Goal: Transaction & Acquisition: Obtain resource

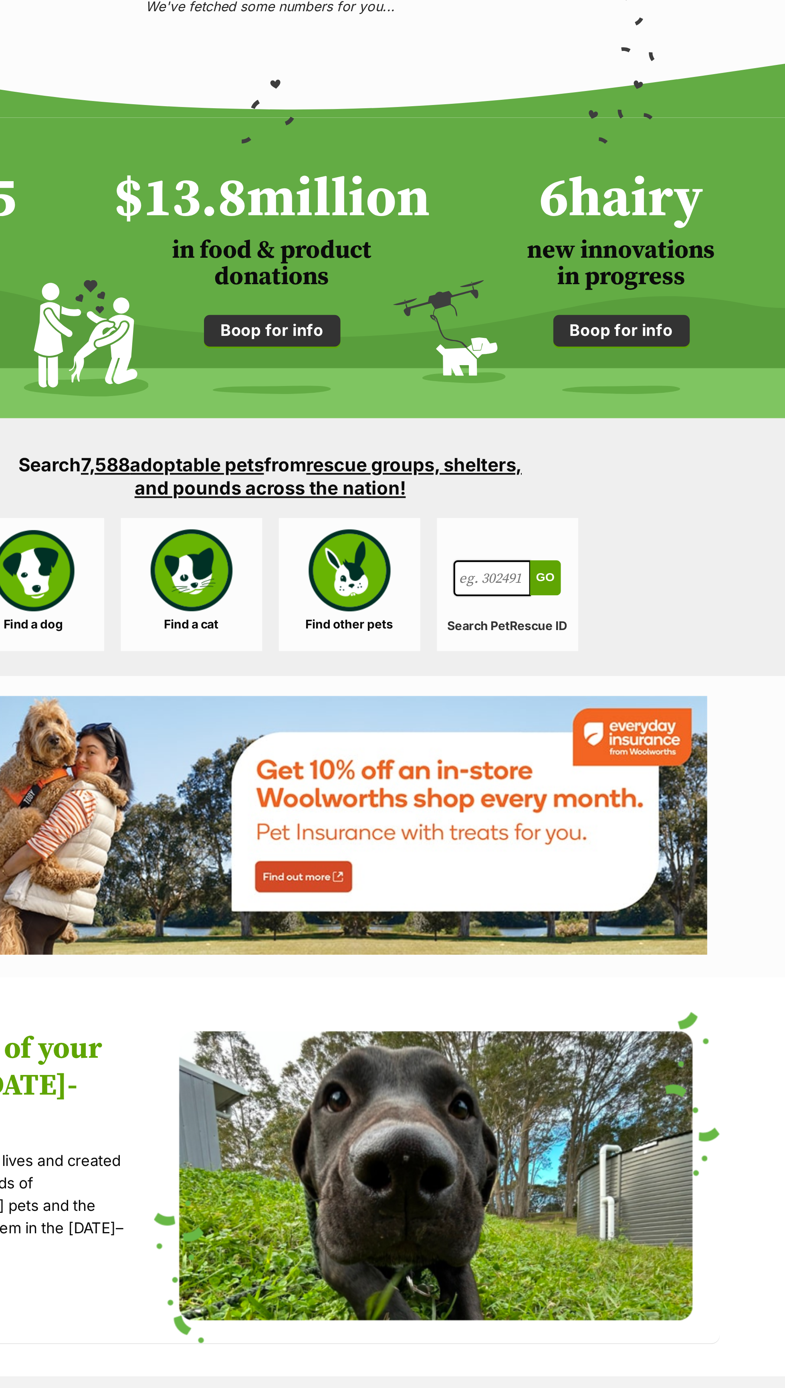
scroll to position [5, 0]
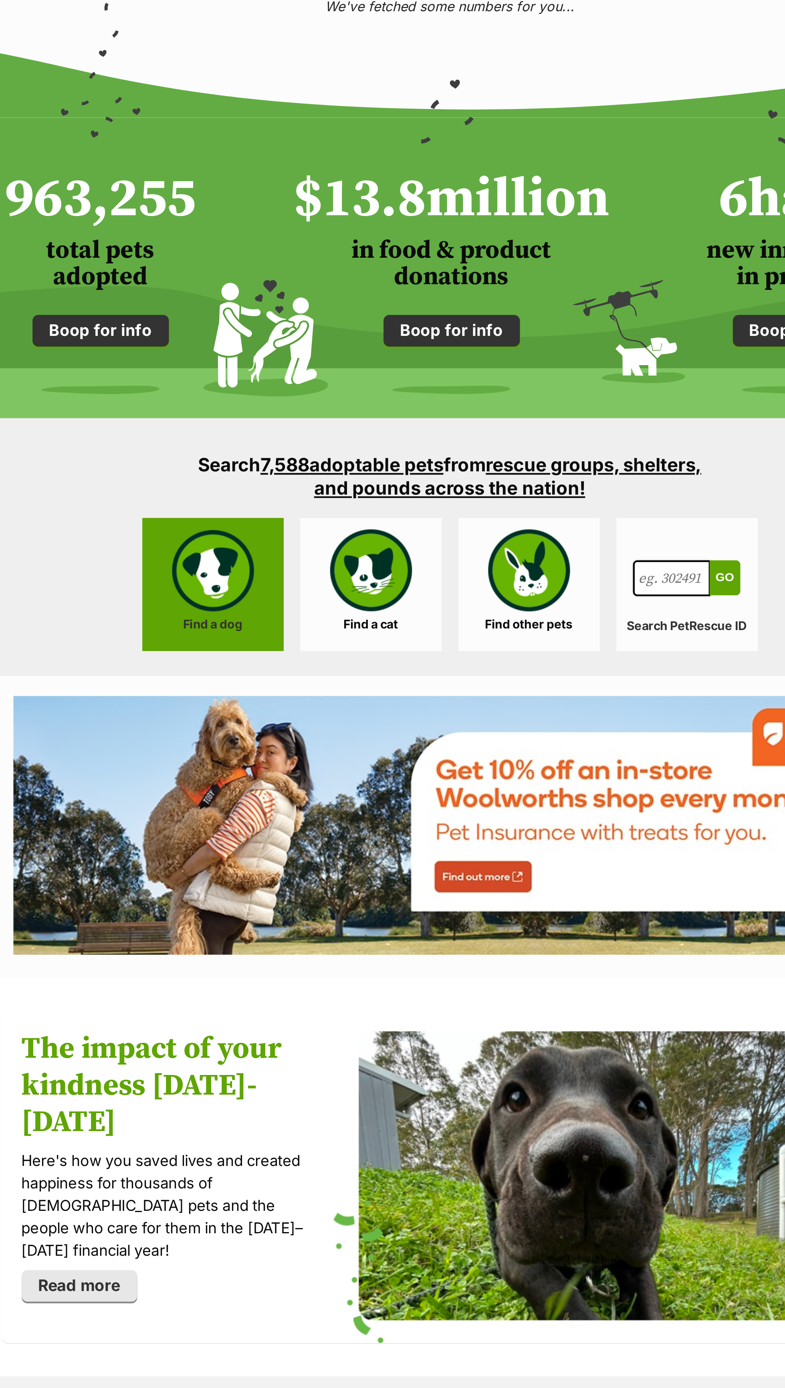
click at [279, 858] on link "Find a dog" at bounding box center [278, 860] width 68 height 64
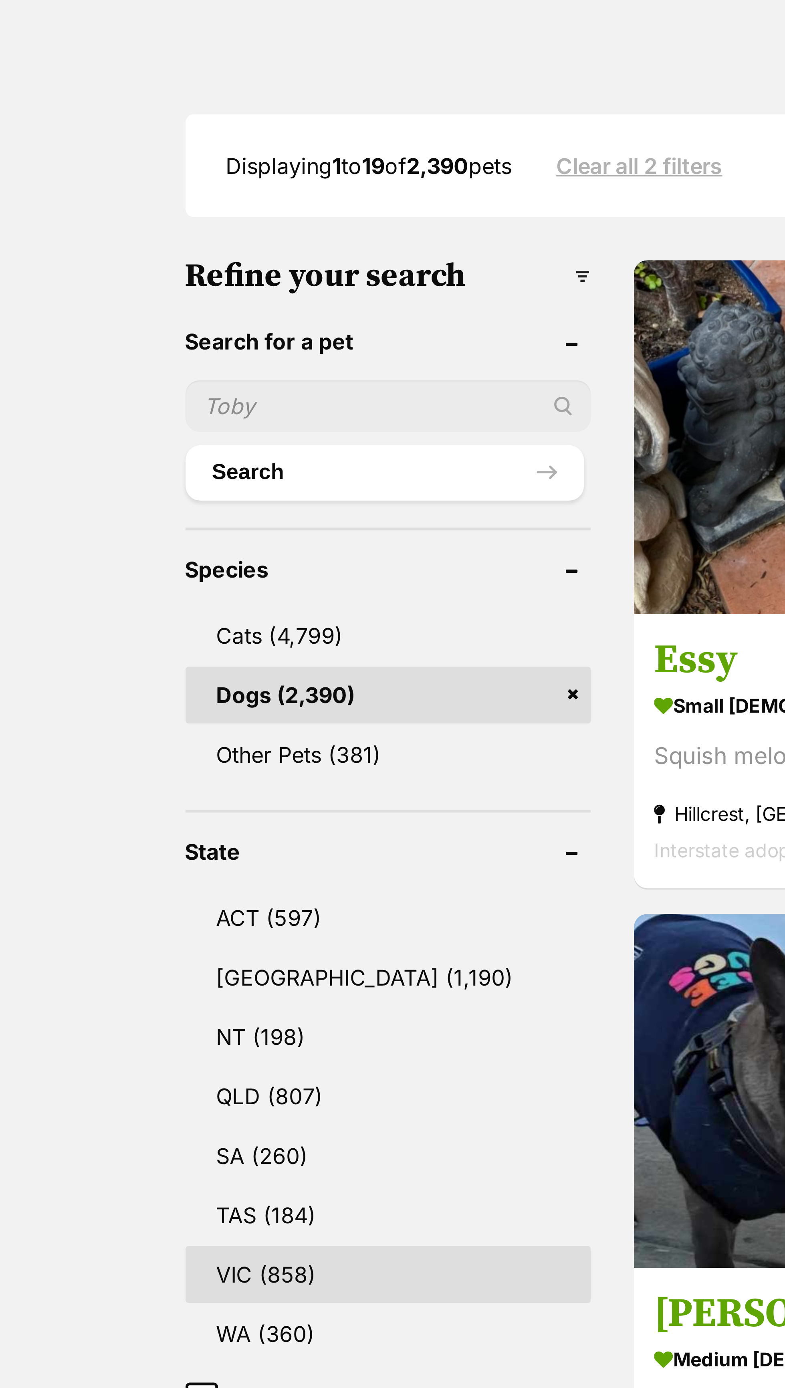
click at [151, 558] on link "VIC (858)" at bounding box center [164, 560] width 120 height 17
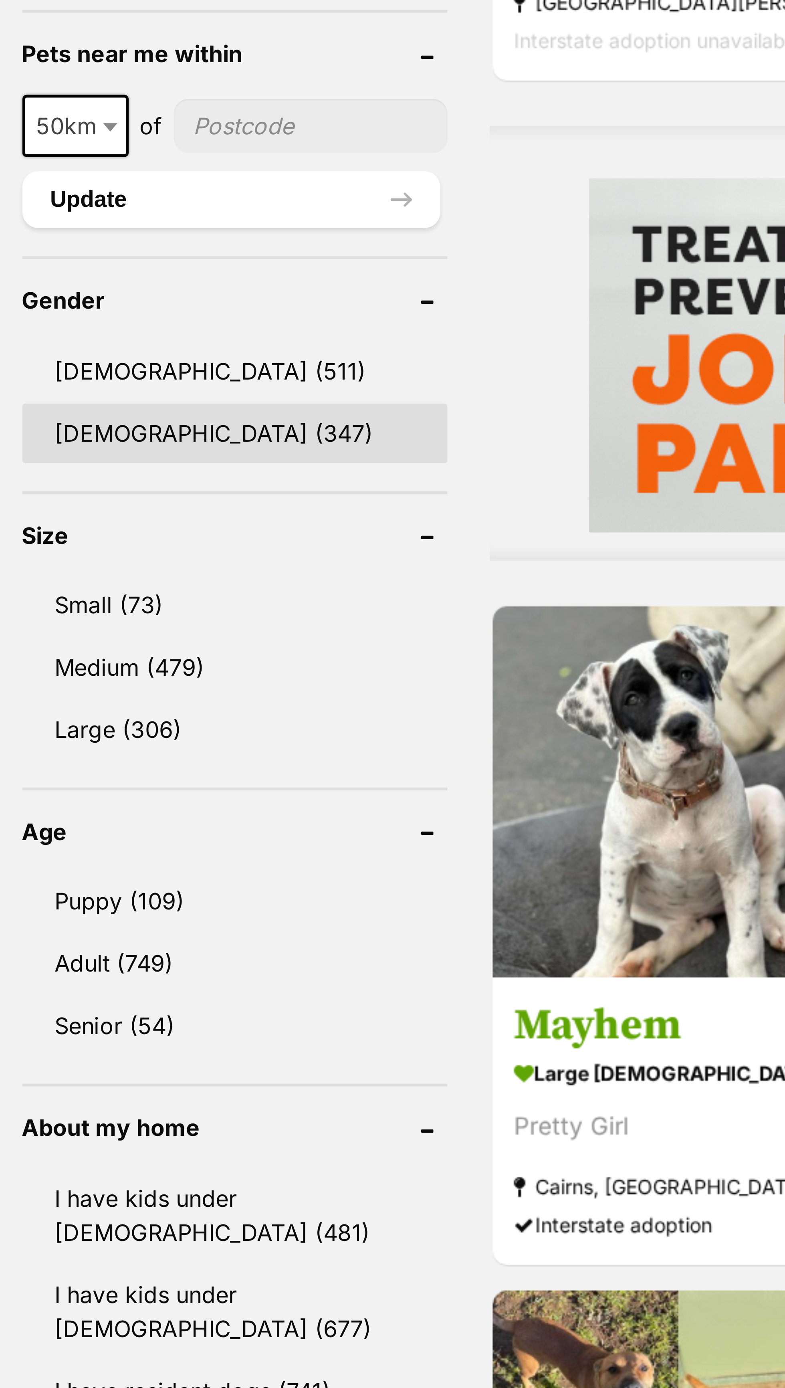
click at [186, 743] on link "Female (347)" at bounding box center [164, 739] width 120 height 17
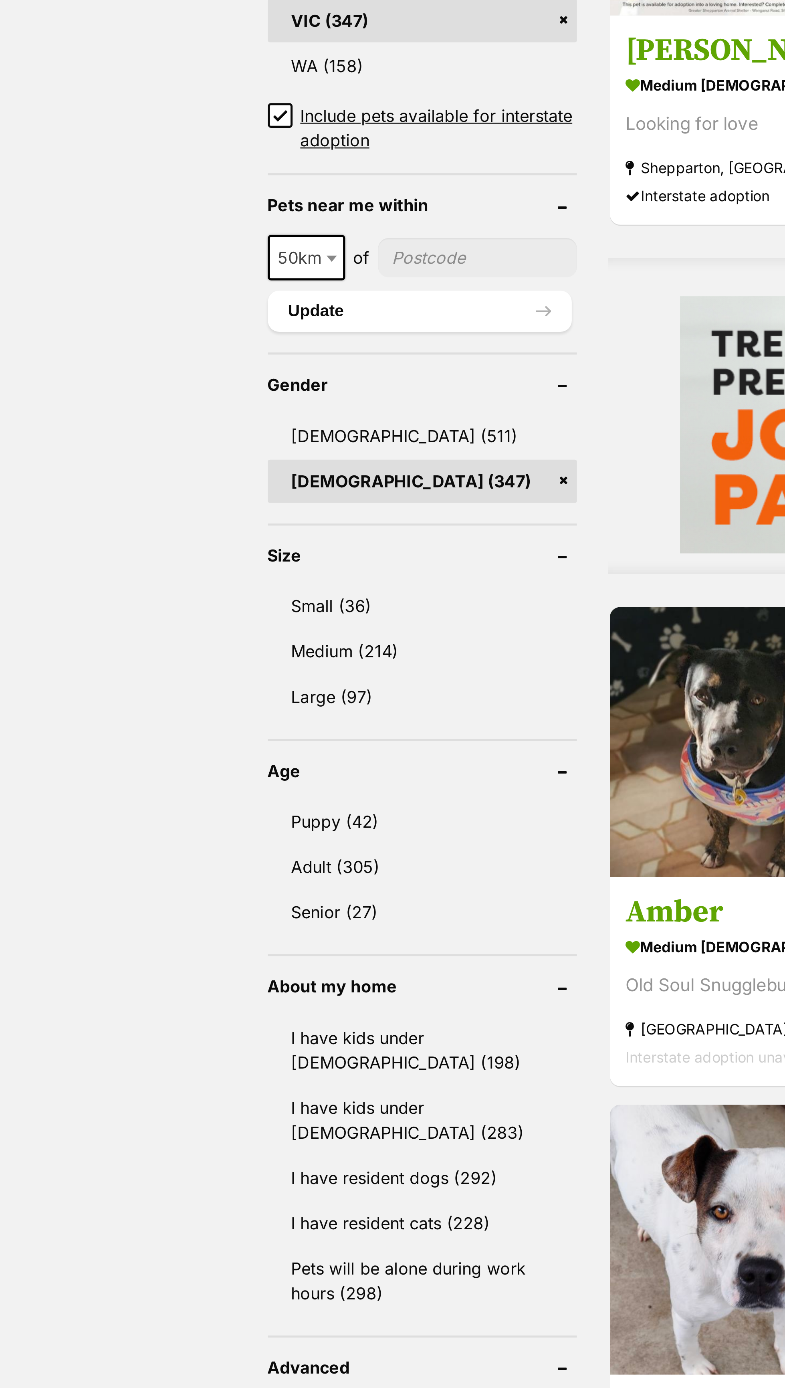
click at [128, 654] on b at bounding box center [129, 655] width 4 height 2
click at [131, 652] on span at bounding box center [130, 655] width 8 height 18
click at [130, 654] on b at bounding box center [129, 655] width 4 height 2
select select "25"
click at [153, 784] on link "Small (36)" at bounding box center [164, 790] width 120 height 17
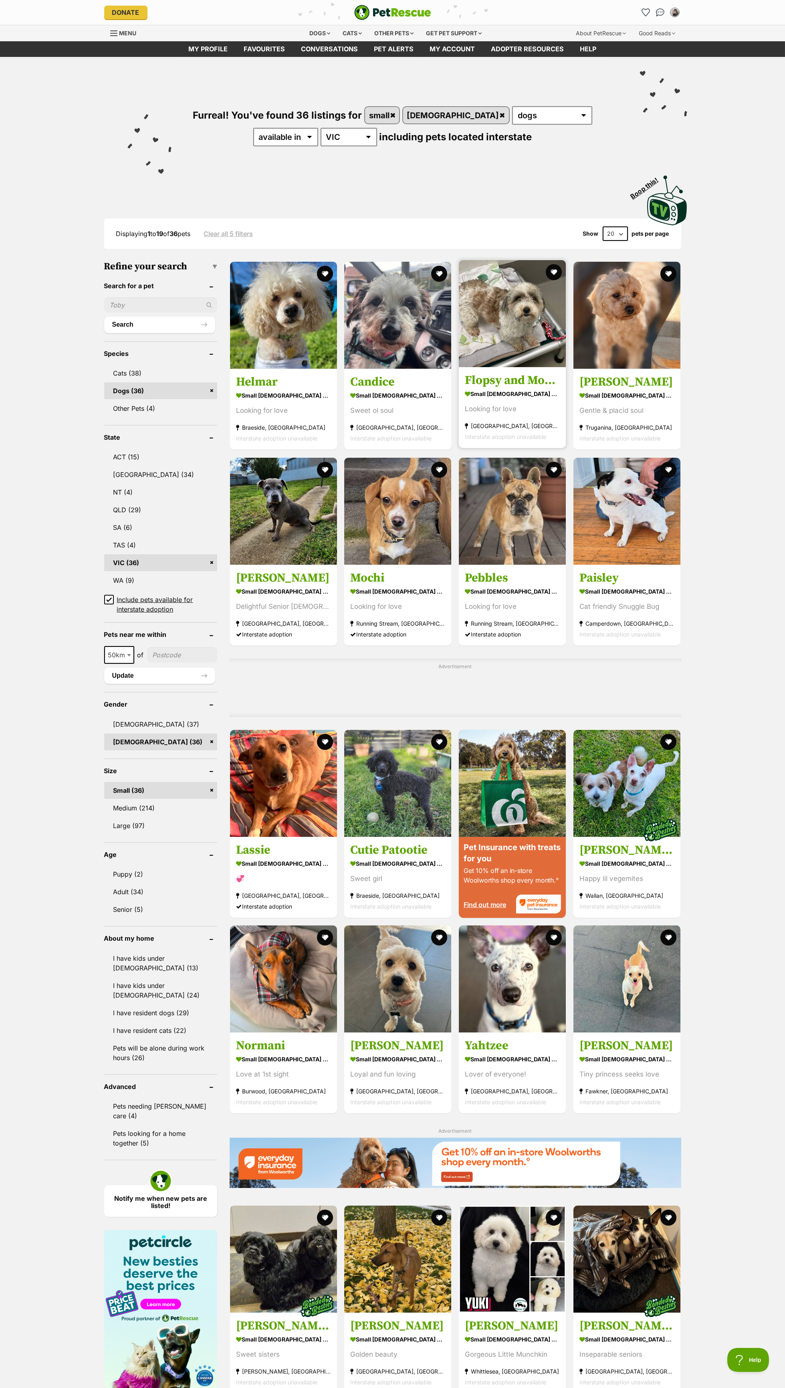
click at [507, 366] on img at bounding box center [512, 313] width 107 height 107
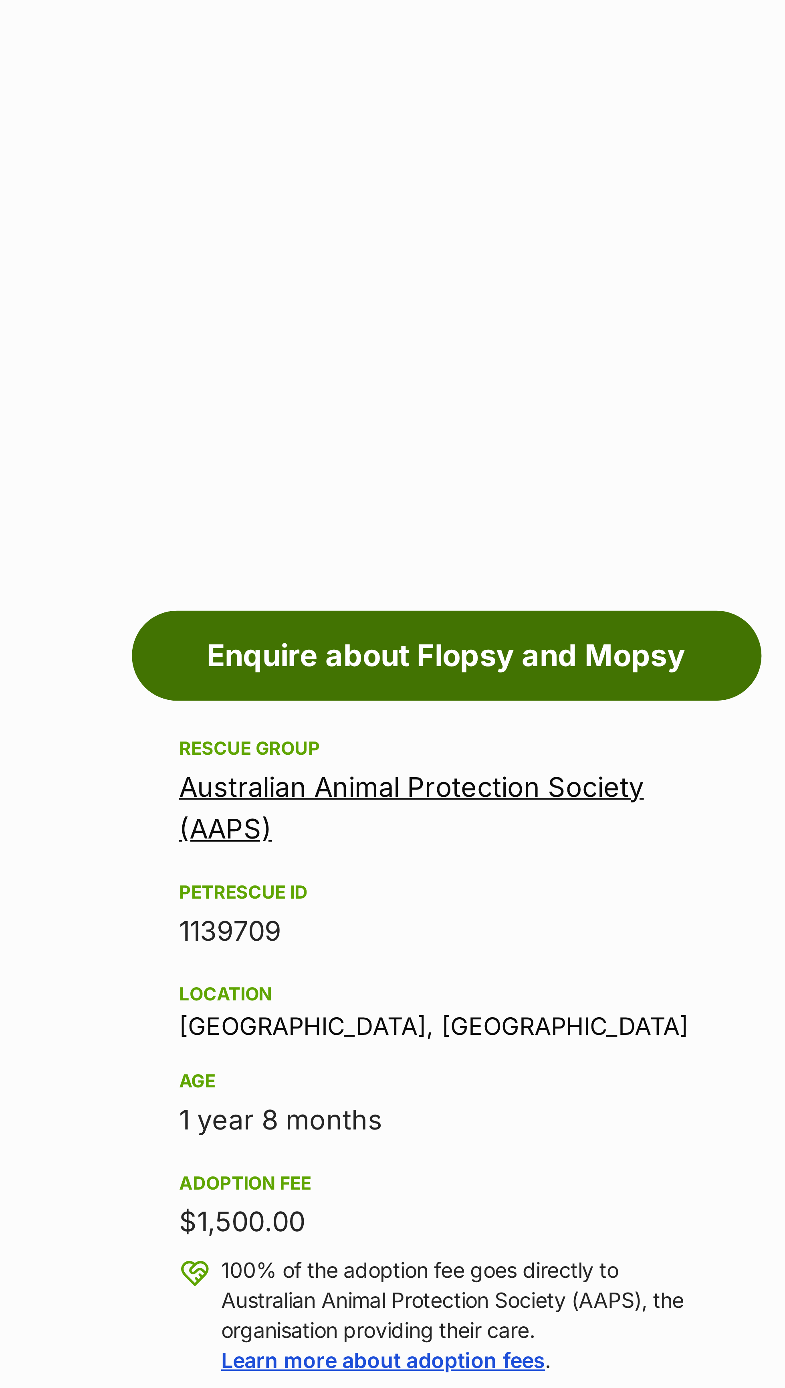
click at [644, 458] on link "Enquire about Flopsy and Mopsy" at bounding box center [591, 462] width 168 height 24
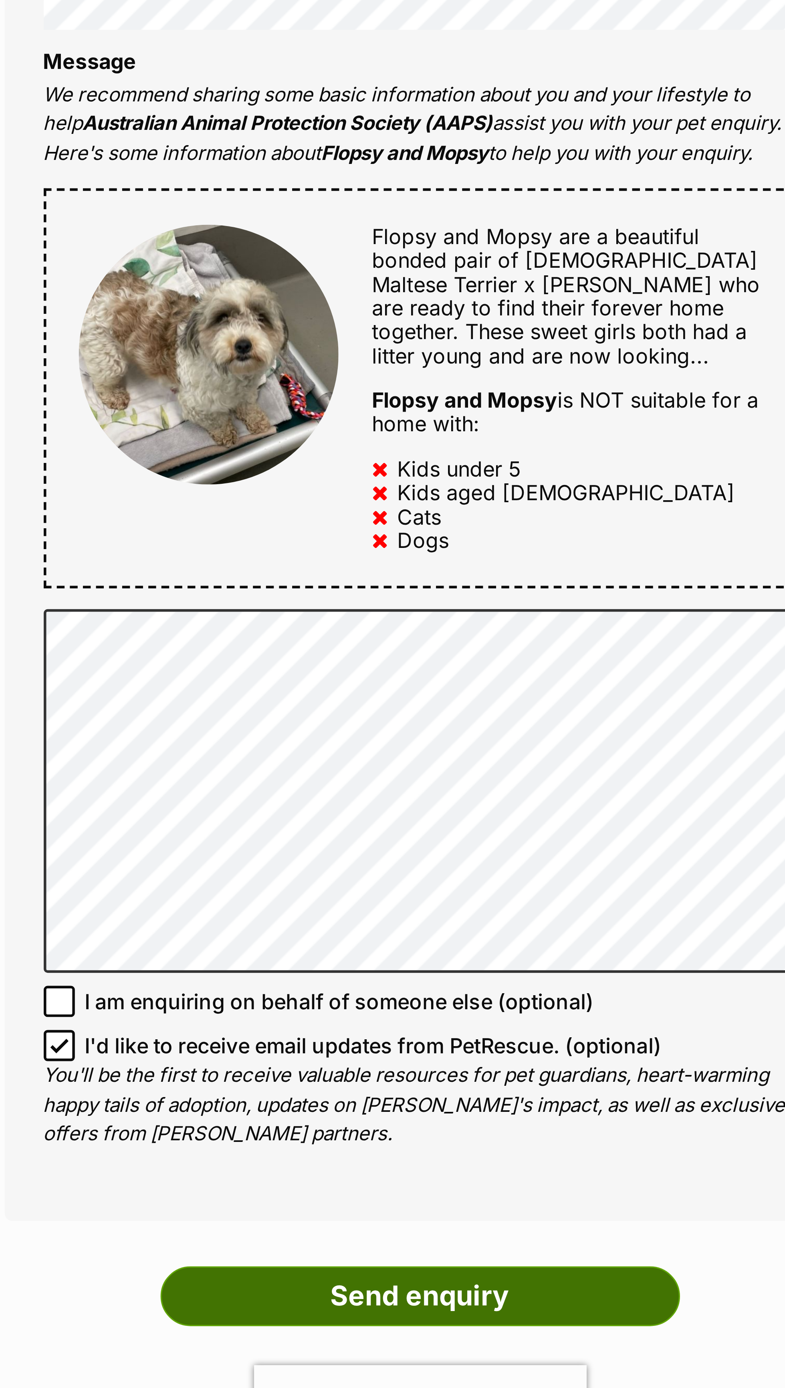
click at [414, 819] on input "Send enquiry" at bounding box center [393, 809] width 160 height 18
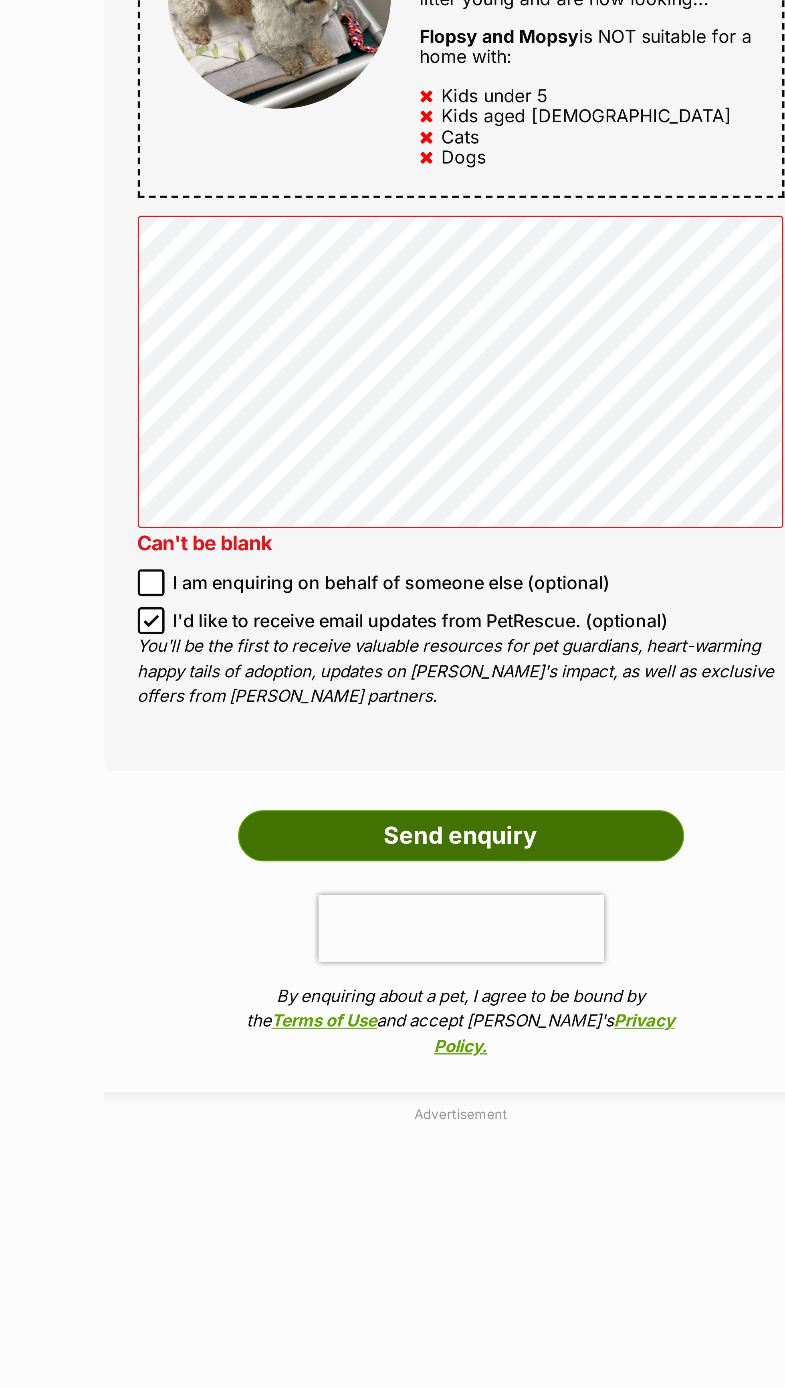
click at [454, 874] on input "Send enquiry" at bounding box center [393, 864] width 160 height 18
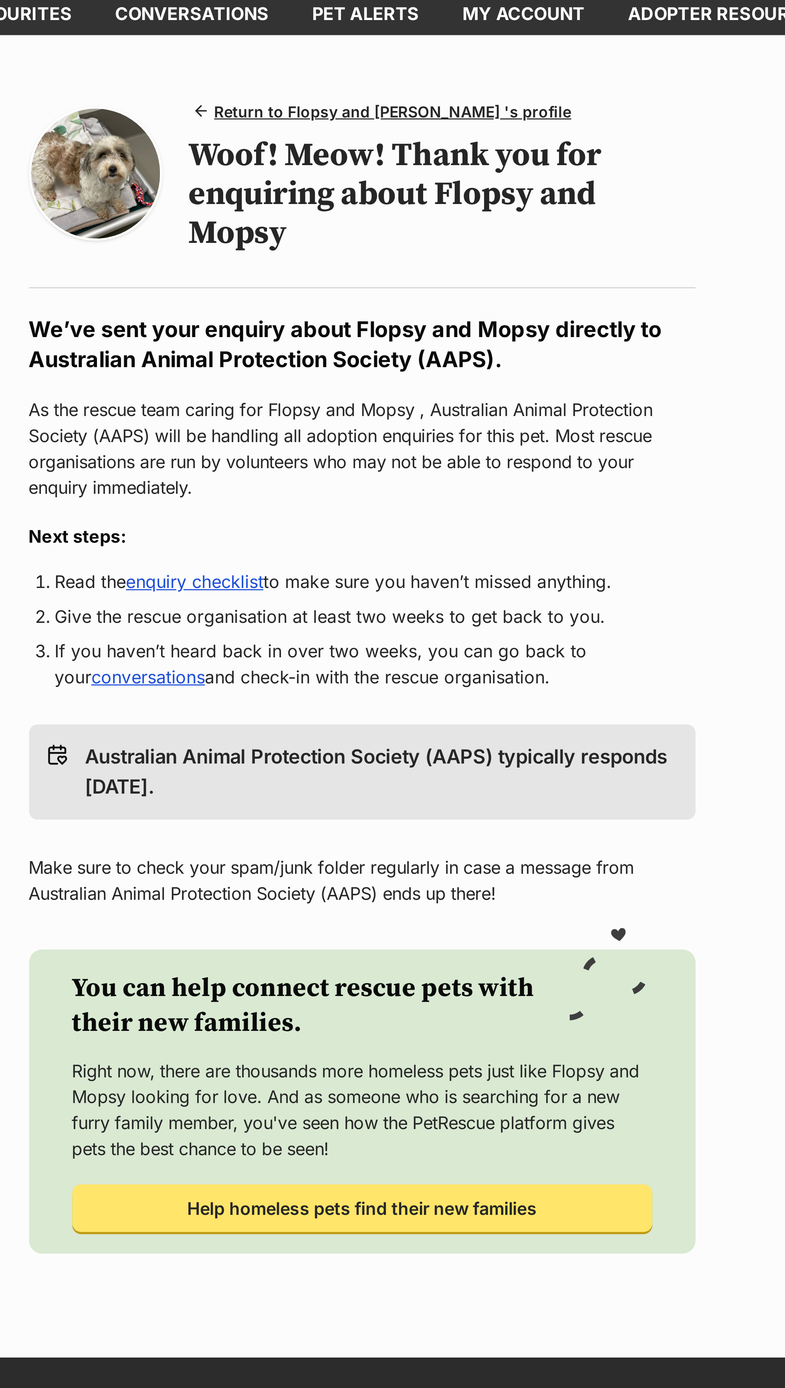
click at [345, 258] on link "enquiry checklist" at bounding box center [330, 259] width 51 height 8
click at [353, 48] on link "Conversations" at bounding box center [329, 49] width 73 height 16
click at [420, 47] on link "Pet alerts" at bounding box center [394, 49] width 56 height 16
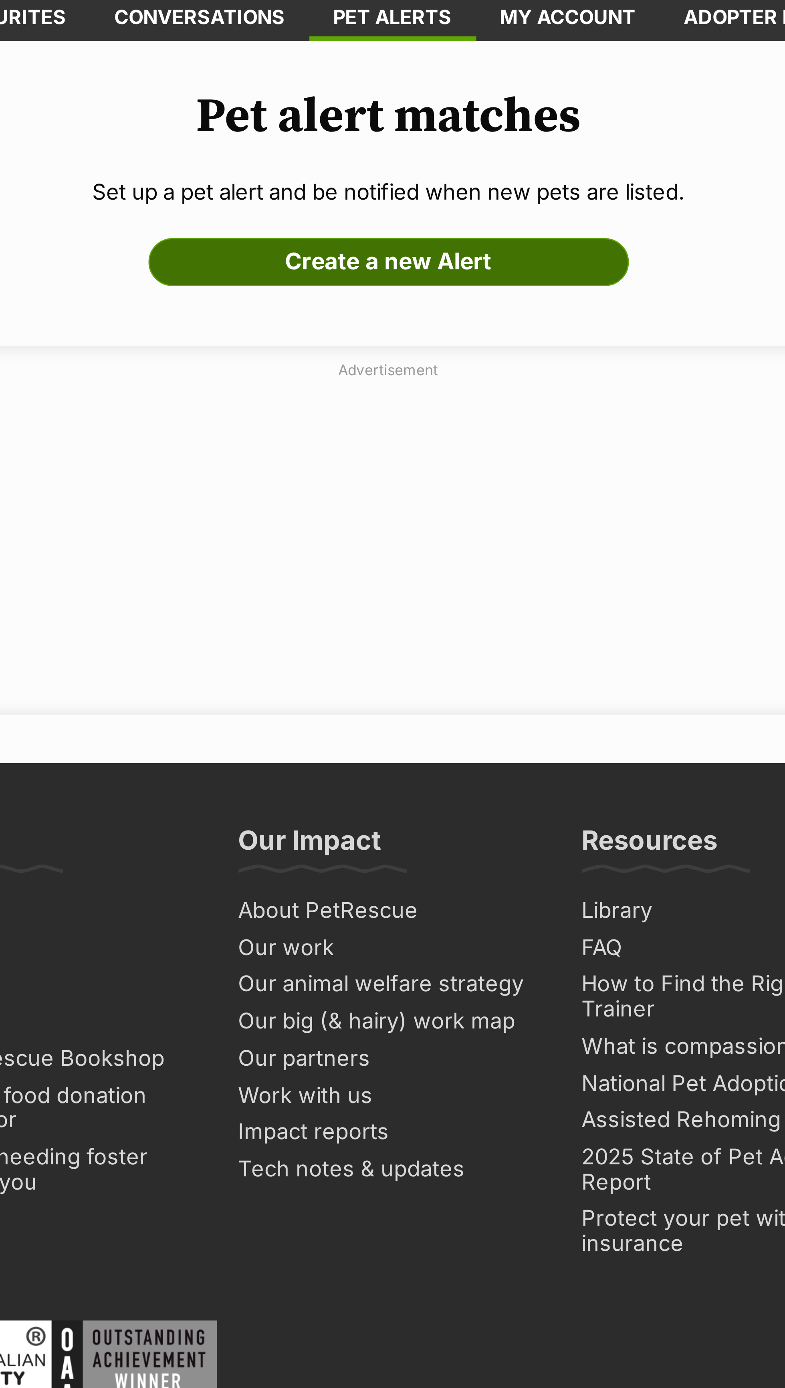
click at [459, 135] on link "Create a new Alert" at bounding box center [393, 131] width 160 height 16
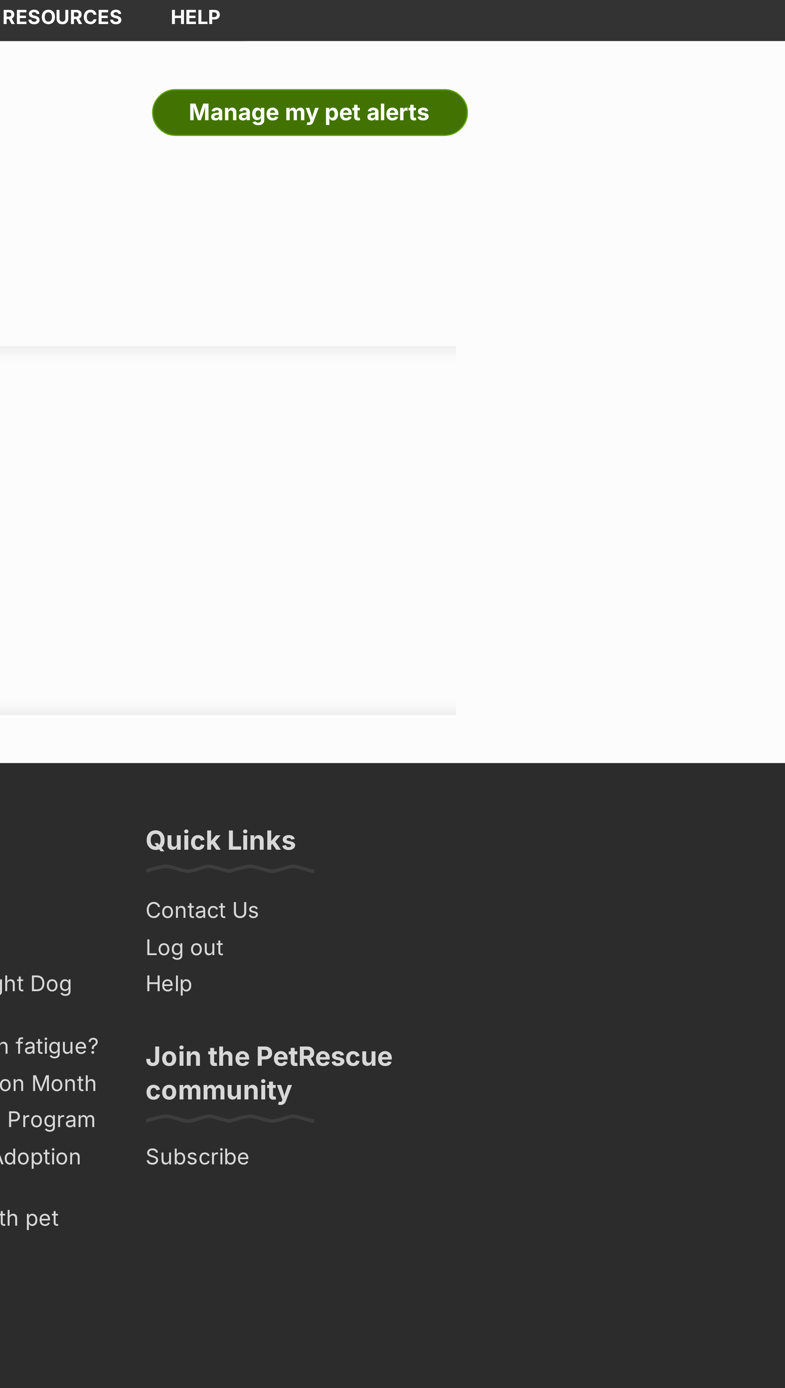
click at [670, 85] on link "Manage my pet alerts" at bounding box center [626, 81] width 105 height 16
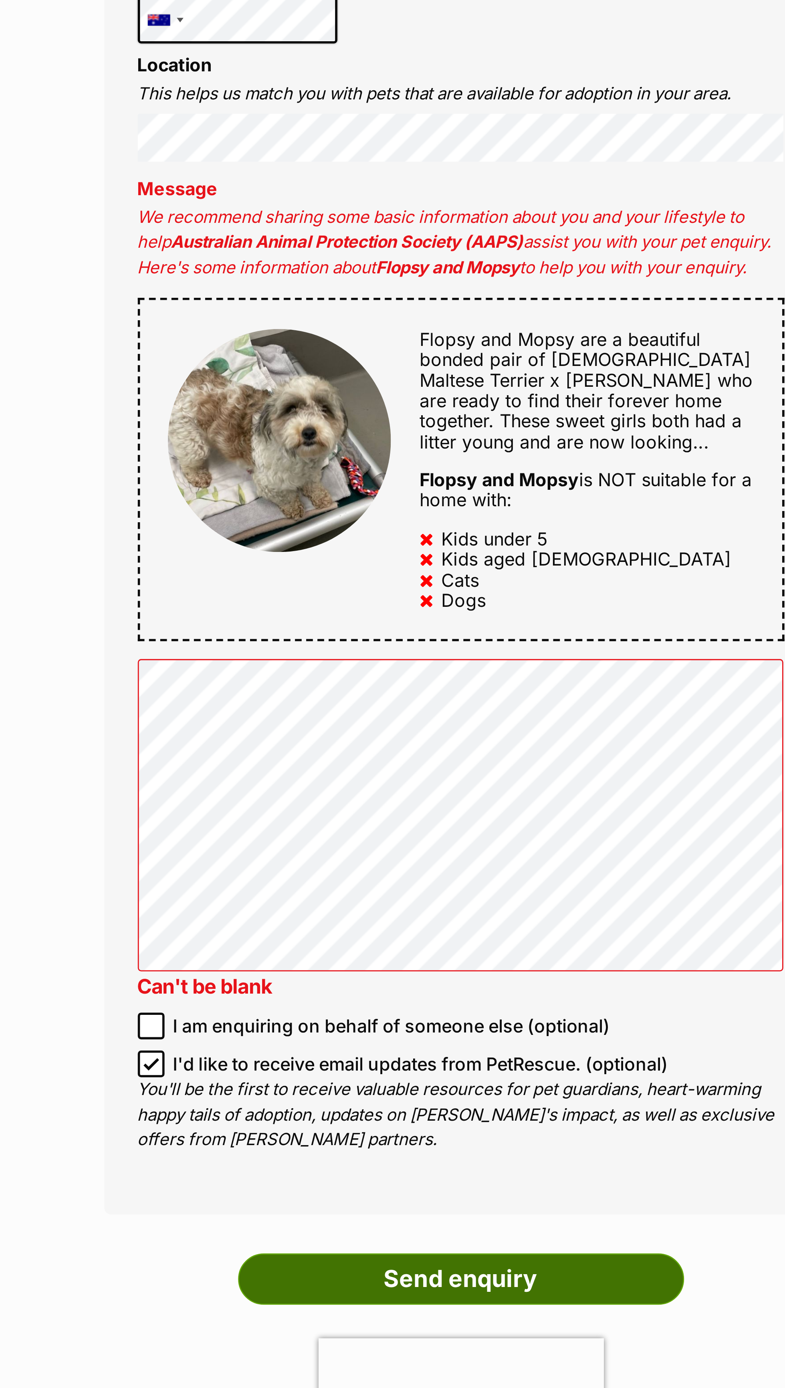
click at [451, 874] on input "Send enquiry" at bounding box center [393, 864] width 160 height 18
click at [452, 874] on input "Send enquiry" at bounding box center [393, 864] width 160 height 18
